Goal: Task Accomplishment & Management: Use online tool/utility

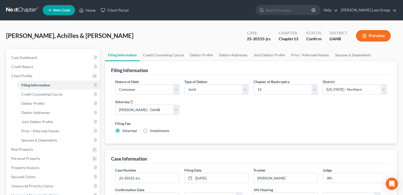
select select "1"
select select "3"
select select "19"
select select "0"
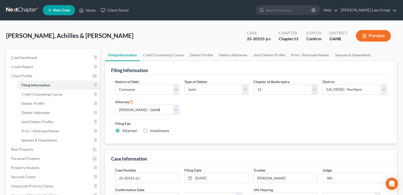
select select "10"
click at [87, 10] on link "Home" at bounding box center [88, 10] width 22 height 9
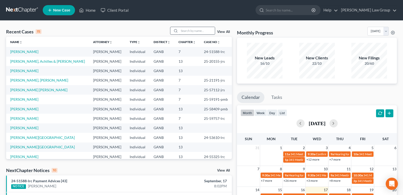
drag, startPoint x: 199, startPoint y: 25, endPoint x: 193, endPoint y: 33, distance: 9.9
click at [198, 25] on div "Recent Cases 15 View All Name unfold_more expand_more expand_less Attorney unfo…" at bounding box center [201, 189] width 403 height 336
click at [193, 33] on input "search" at bounding box center [197, 30] width 36 height 7
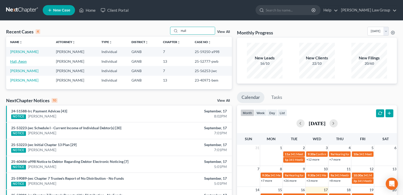
type input "Hall"
click at [17, 62] on link "Hall, Aeon" at bounding box center [18, 61] width 17 height 4
select select "3"
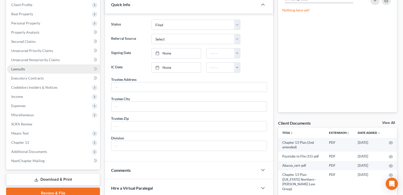
scroll to position [76, 0]
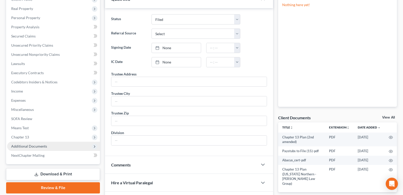
click at [19, 147] on span "Additional Documents" at bounding box center [29, 146] width 36 height 4
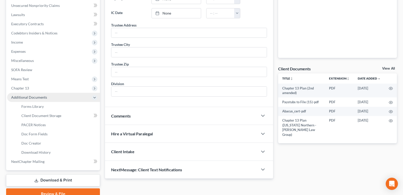
scroll to position [127, 0]
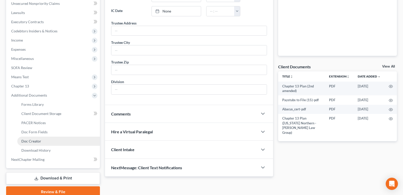
click at [26, 142] on span "Doc Creator" at bounding box center [31, 141] width 20 height 4
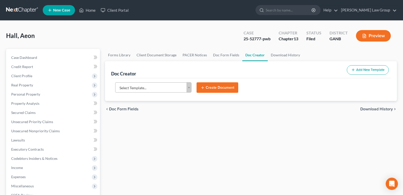
click at [189, 89] on body "Home New Case Client Portal [PERSON_NAME] Law Group [EMAIL_ADDRESS][DOMAIN_NAME…" at bounding box center [201, 172] width 403 height 344
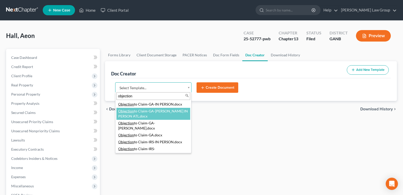
type input "objection"
select select "116646"
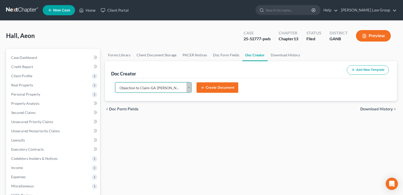
click at [215, 84] on button "Create Document" at bounding box center [218, 87] width 42 height 11
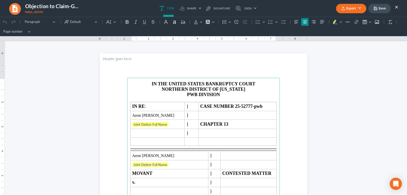
click at [351, 9] on button "Export" at bounding box center [351, 8] width 30 height 9
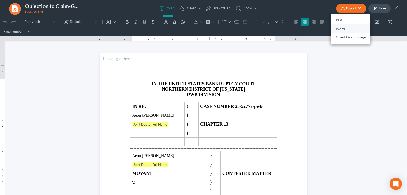
click at [347, 29] on link "Word" at bounding box center [350, 28] width 39 height 9
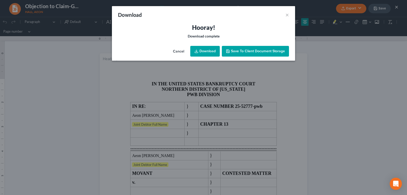
click at [199, 53] on link "Download" at bounding box center [204, 51] width 29 height 11
click at [290, 14] on div "Download ×" at bounding box center [203, 14] width 183 height 17
click at [288, 16] on button "×" at bounding box center [287, 15] width 4 height 6
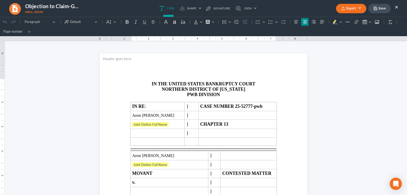
drag, startPoint x: 397, startPoint y: 8, endPoint x: 319, endPoint y: 52, distance: 89.5
click at [397, 8] on button "×" at bounding box center [397, 7] width 4 height 6
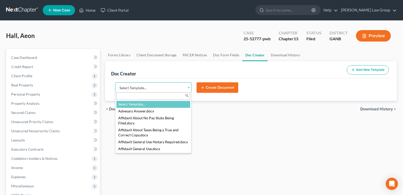
click at [188, 88] on body "Home New Case Client Portal [PERSON_NAME] Law Group [EMAIL_ADDRESS][DOMAIN_NAME…" at bounding box center [201, 172] width 403 height 344
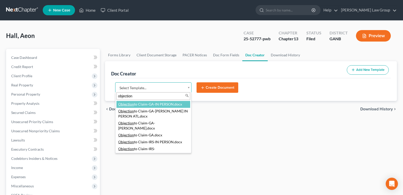
type input "objection"
select select "116645"
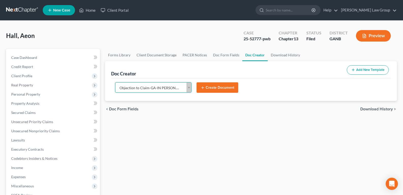
click at [188, 87] on body "Home New Case Client Portal [PERSON_NAME] Law Group [EMAIL_ADDRESS][DOMAIN_NAME…" at bounding box center [201, 172] width 403 height 344
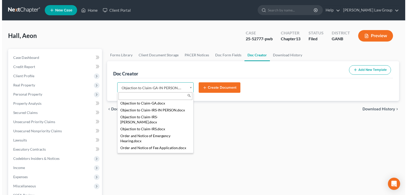
scroll to position [1106, 0]
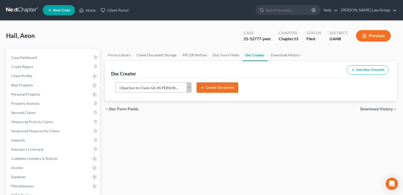
click at [213, 85] on button "Create Document" at bounding box center [218, 87] width 42 height 11
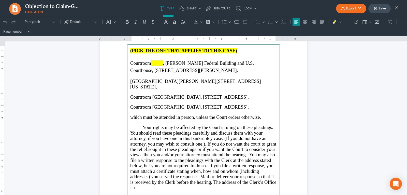
scroll to position [305, 0]
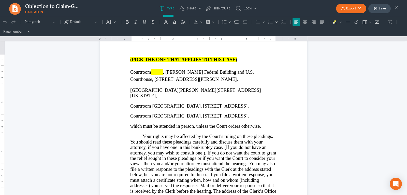
click at [397, 7] on button "×" at bounding box center [397, 7] width 4 height 6
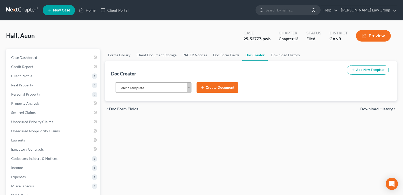
click at [189, 87] on body "Home New Case Client Portal [PERSON_NAME] Law Group [EMAIL_ADDRESS][DOMAIN_NAME…" at bounding box center [201, 172] width 403 height 344
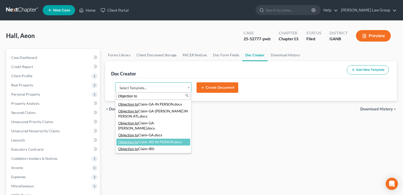
type input "Objection to"
select select "116617"
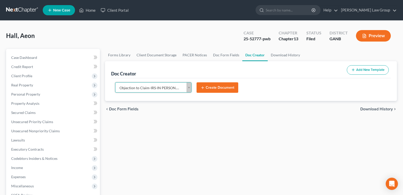
click at [215, 87] on button "Create Document" at bounding box center [218, 87] width 42 height 11
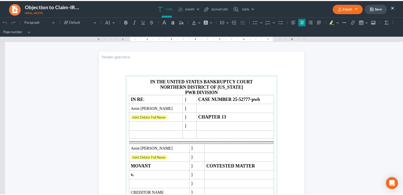
scroll to position [0, 0]
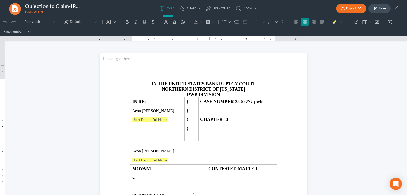
click at [352, 8] on button "Export" at bounding box center [351, 8] width 30 height 9
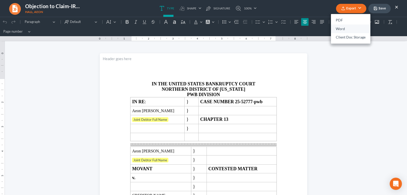
click at [342, 27] on link "Word" at bounding box center [350, 28] width 39 height 9
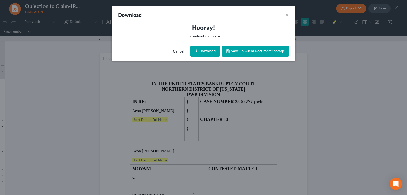
click at [205, 49] on link "Download" at bounding box center [204, 51] width 29 height 11
click at [287, 16] on button "×" at bounding box center [287, 15] width 4 height 6
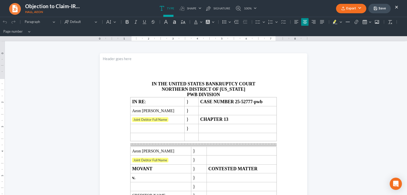
click at [396, 9] on button "×" at bounding box center [397, 7] width 4 height 6
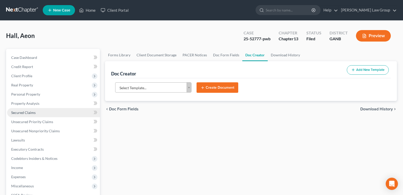
click at [23, 115] on link "Secured Claims" at bounding box center [53, 112] width 93 height 9
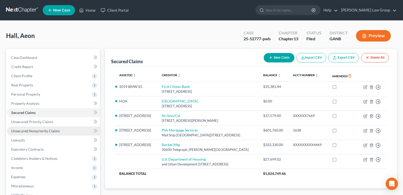
click at [32, 129] on span "Unsecured Nonpriority Claims" at bounding box center [35, 130] width 49 height 4
